Goal: Find contact information: Find contact information

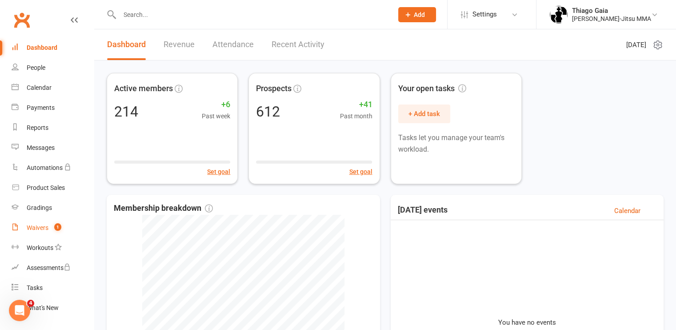
click at [51, 222] on link "Waivers 1" at bounding box center [53, 228] width 82 height 20
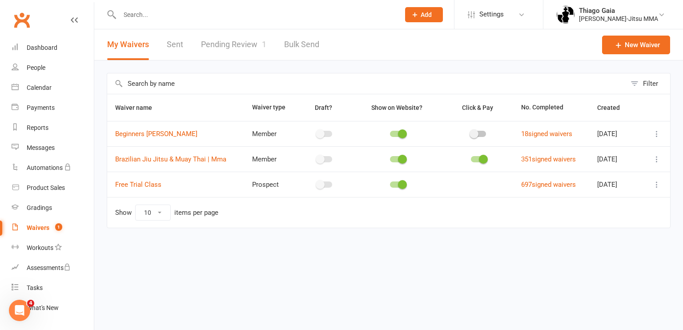
click at [229, 45] on link "Pending Review 1" at bounding box center [233, 44] width 65 height 31
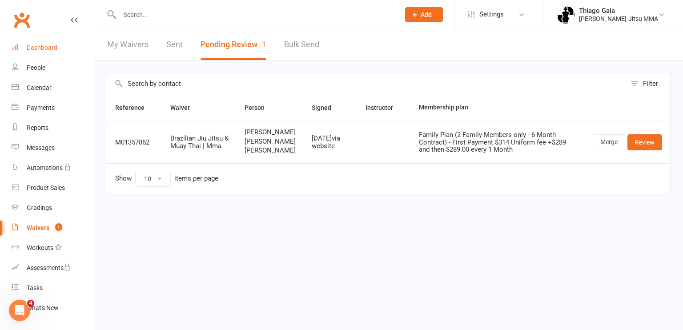
click at [36, 51] on link "Dashboard" at bounding box center [53, 48] width 82 height 20
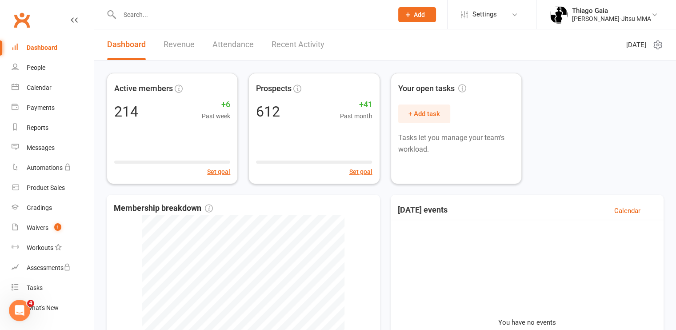
click at [290, 47] on link "Recent Activity" at bounding box center [298, 44] width 53 height 31
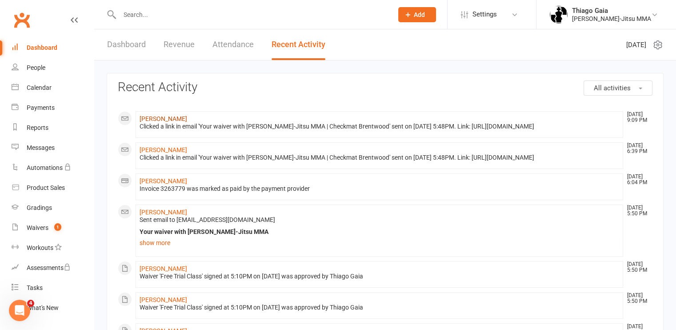
click at [186, 120] on link "[PERSON_NAME]" at bounding box center [164, 118] width 48 height 7
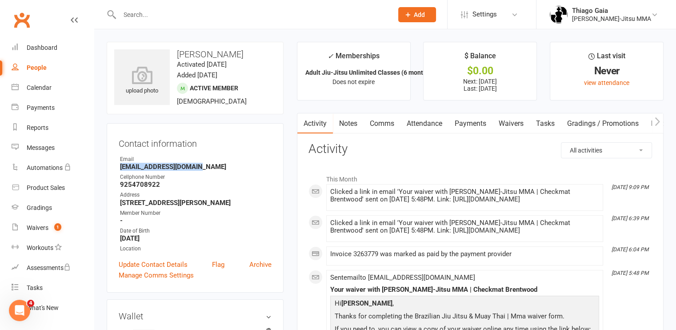
drag, startPoint x: 204, startPoint y: 175, endPoint x: 116, endPoint y: 179, distance: 88.5
click at [116, 179] on div "Contact information Owner Email [EMAIL_ADDRESS][DOMAIN_NAME] Cellphone Number […" at bounding box center [195, 207] width 177 height 169
copy strong "[EMAIL_ADDRESS][DOMAIN_NAME]"
click at [465, 120] on link "Payments" at bounding box center [470, 123] width 44 height 20
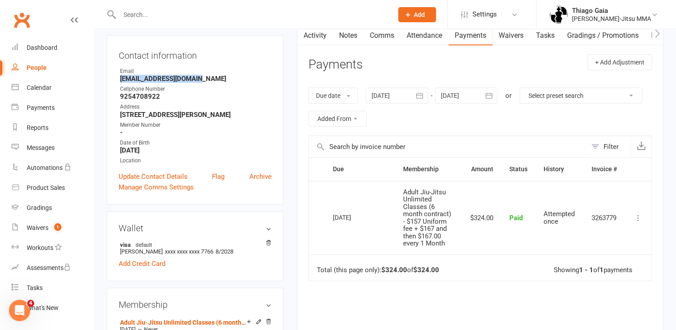
scroll to position [88, 0]
click at [50, 45] on div "Dashboard" at bounding box center [42, 47] width 31 height 7
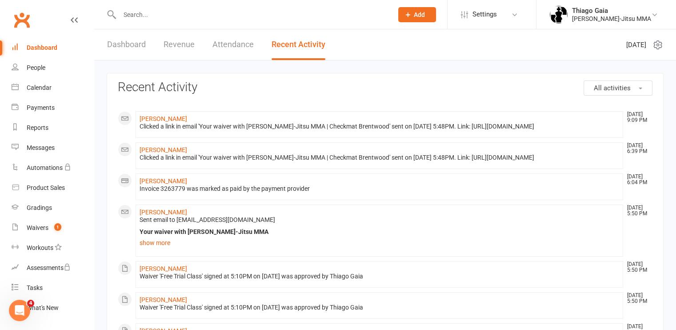
click at [50, 45] on div "Dashboard" at bounding box center [42, 47] width 31 height 7
